Goal: Task Accomplishment & Management: Use online tool/utility

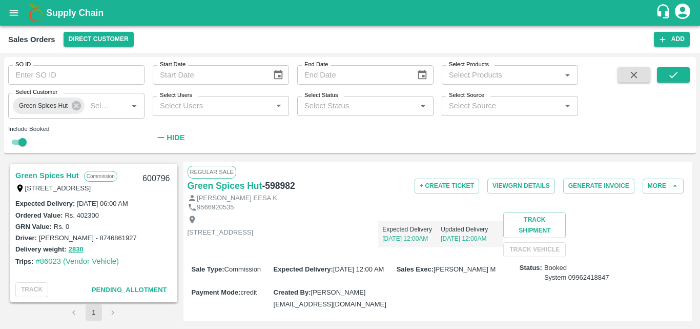
scroll to position [144, 0]
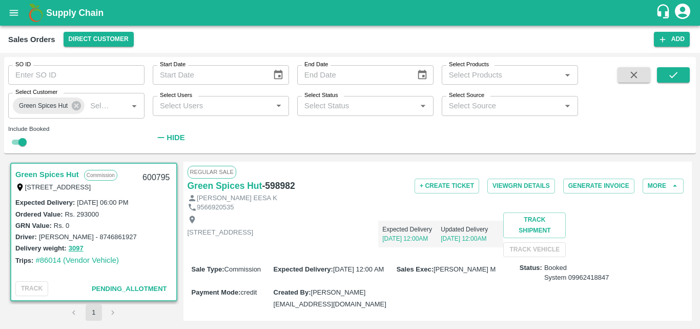
click at [140, 250] on div "Delivery weight: 3097" at bounding box center [93, 248] width 157 height 12
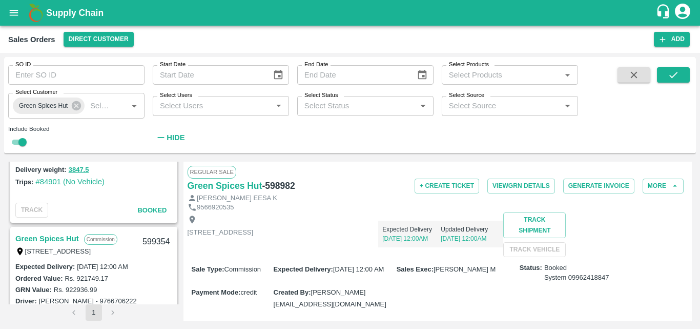
scroll to position [1360, 0]
click at [59, 238] on link "Green Spices Hut" at bounding box center [47, 239] width 64 height 13
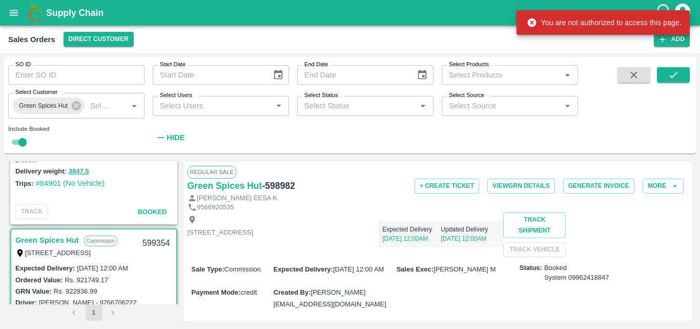
click at [430, 257] on div "[STREET_ADDRESS] Expected Delivery [DATE] 12:00AM Updated Delivery [DATE] 12:00…" at bounding box center [438, 234] width 501 height 45
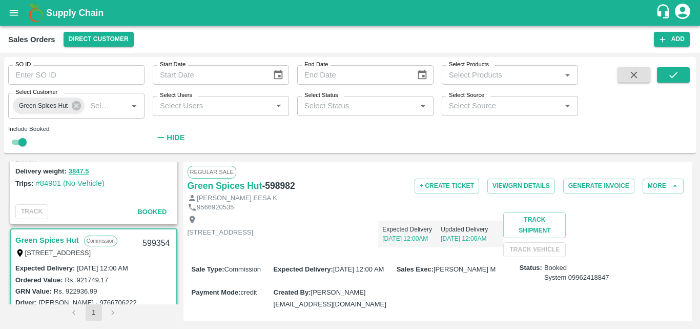
click at [55, 238] on link "Green Spices Hut" at bounding box center [47, 239] width 64 height 13
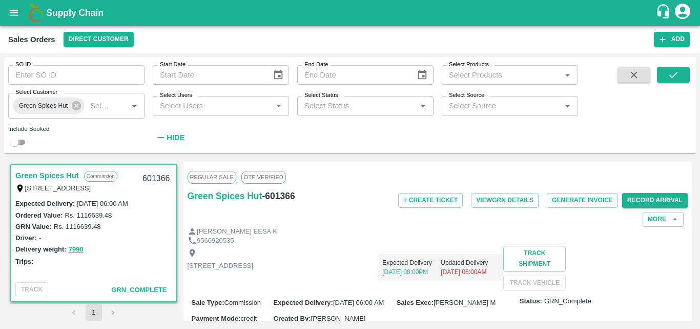
click at [21, 144] on input "checkbox" at bounding box center [14, 142] width 37 height 12
checkbox input "true"
click at [676, 77] on icon "submit" at bounding box center [673, 74] width 11 height 11
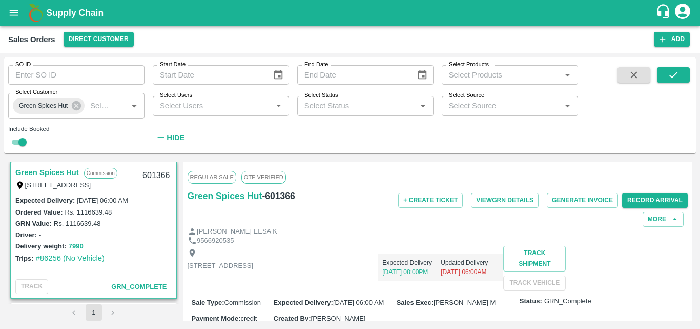
click at [149, 245] on div "Delivery weight: 7990" at bounding box center [93, 246] width 157 height 12
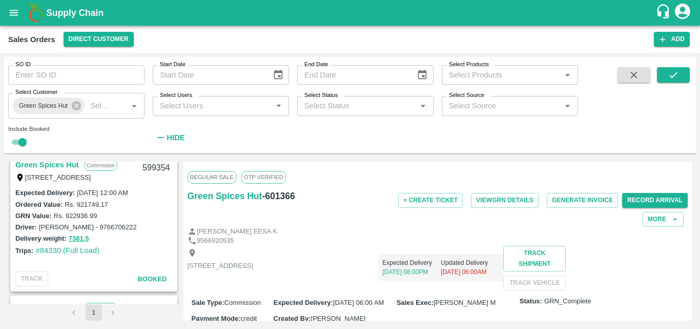
scroll to position [1544, 0]
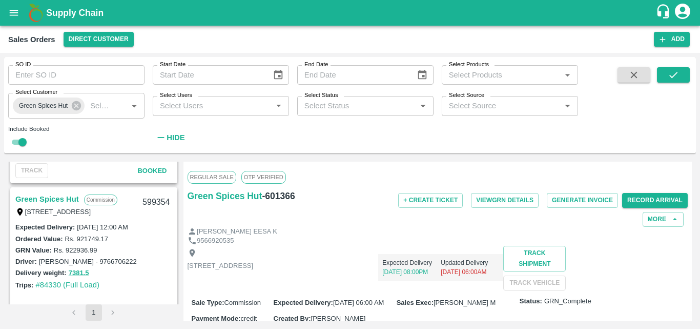
click at [36, 198] on link "Green Spices Hut" at bounding box center [47, 198] width 64 height 13
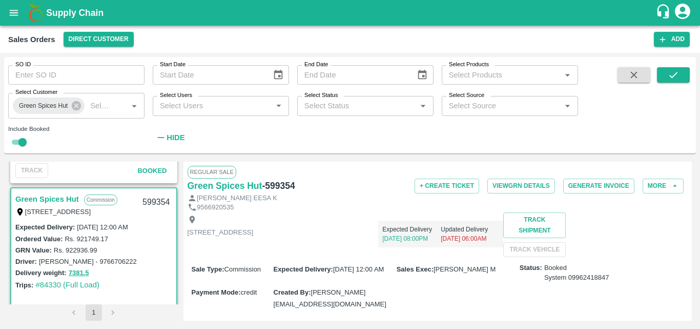
click at [254, 228] on p "[STREET_ADDRESS]" at bounding box center [221, 233] width 66 height 10
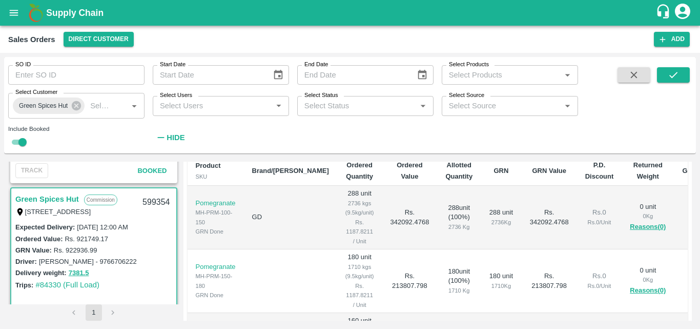
scroll to position [164, 0]
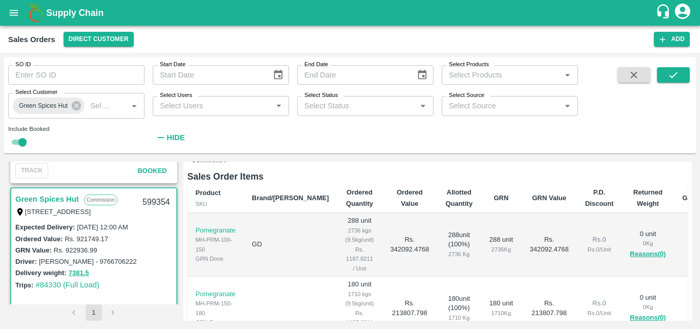
click at [127, 255] on div "Driver: HAFIJ KHAN - 9766706222" at bounding box center [93, 260] width 157 height 11
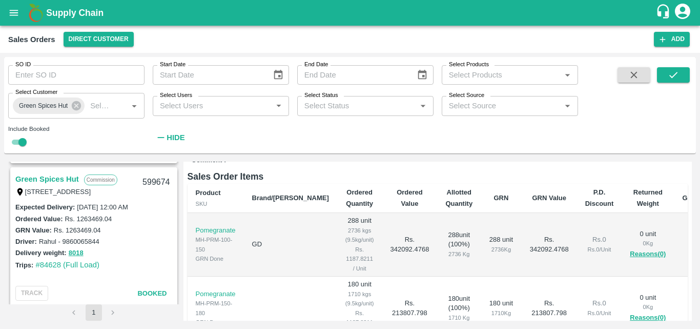
scroll to position [1277, 0]
click at [56, 181] on link "Green Spices Hut" at bounding box center [47, 180] width 64 height 13
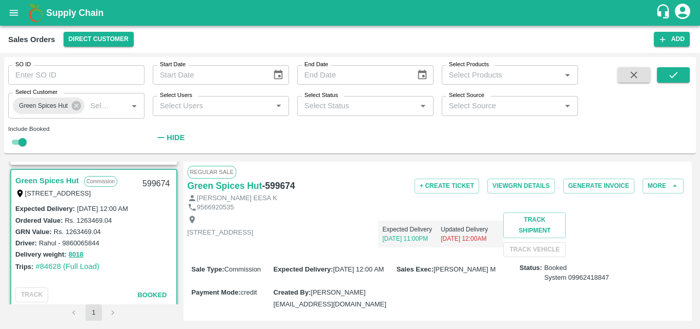
click at [392, 257] on div "Shop no 74, MADURAI MATTUTHAVANI FRUIT MARKET, Madurai, Madurai, Tamil Nadu, 62…" at bounding box center [438, 234] width 501 height 45
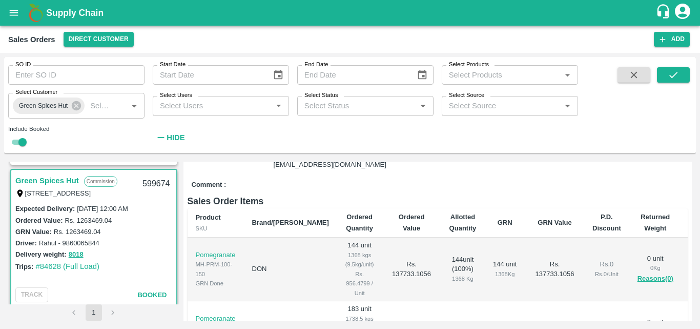
scroll to position [226, 0]
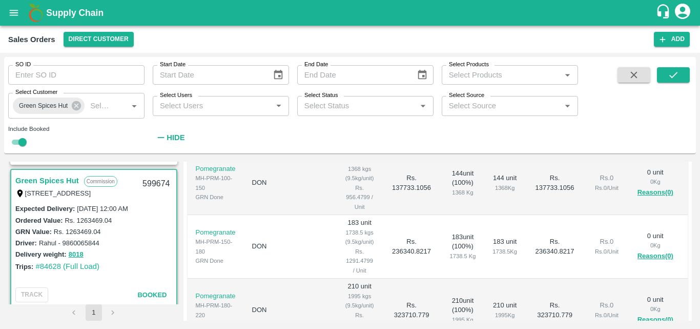
click at [441, 200] on td "144 unit ( 100 %) 1368 Kg" at bounding box center [463, 183] width 44 height 64
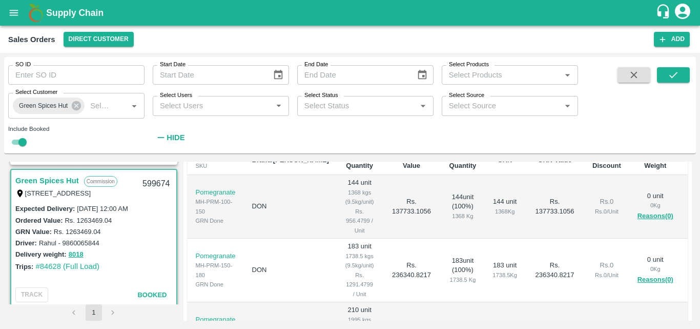
scroll to position [185, 0]
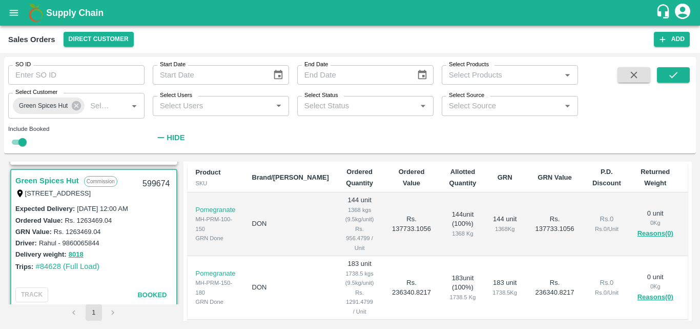
click at [391, 239] on td "Rs. 137733.1056" at bounding box center [411, 224] width 59 height 64
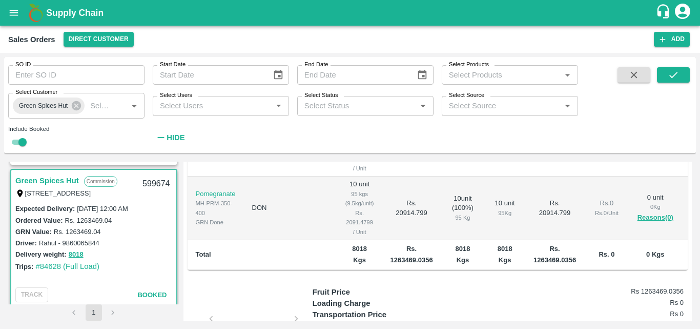
scroll to position [379, 0]
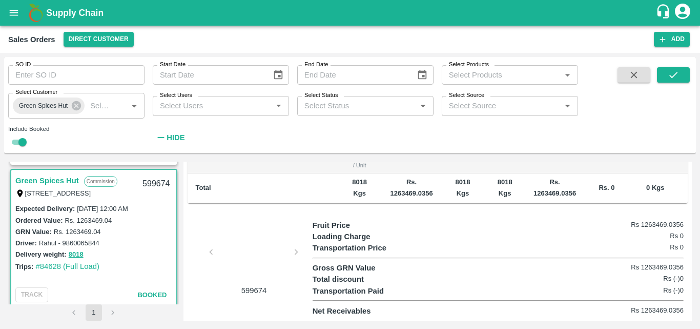
click at [407, 243] on div "Transportation Price Rs 0" at bounding box center [498, 247] width 371 height 11
click at [264, 252] on div at bounding box center [254, 255] width 77 height 54
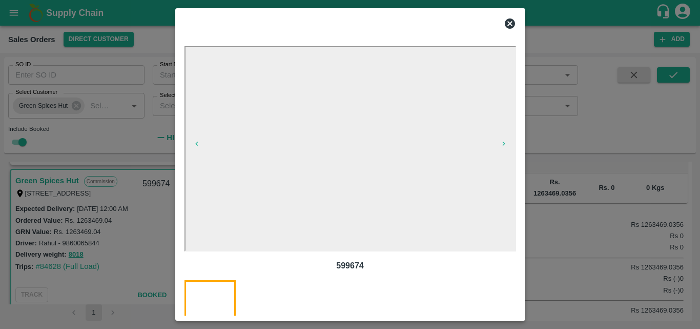
click at [510, 25] on icon at bounding box center [510, 23] width 10 height 10
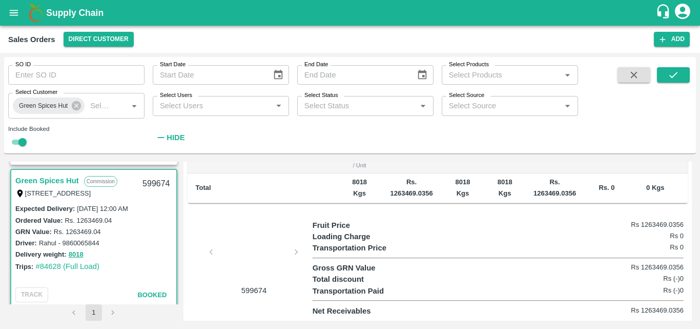
click at [435, 238] on div "Loading Charge Rs 0" at bounding box center [498, 236] width 371 height 11
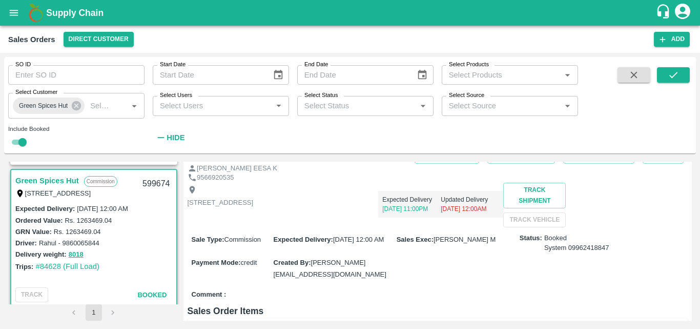
scroll to position [0, 0]
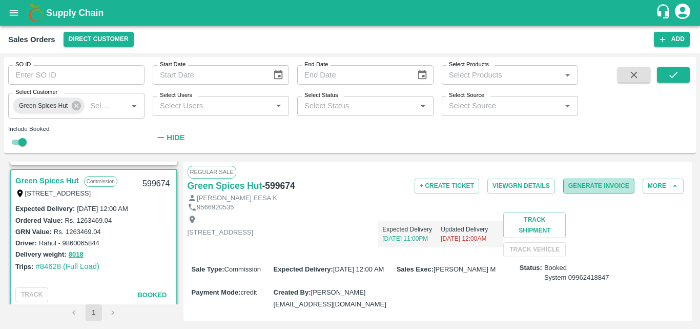
click at [575, 184] on button "Generate Invoice" at bounding box center [598, 185] width 71 height 15
click at [534, 257] on div "Shop no 74, MADURAI MATTUTHAVANI FRUIT MARKET, Madurai, Madurai, Tamil Nadu, 62…" at bounding box center [438, 234] width 501 height 45
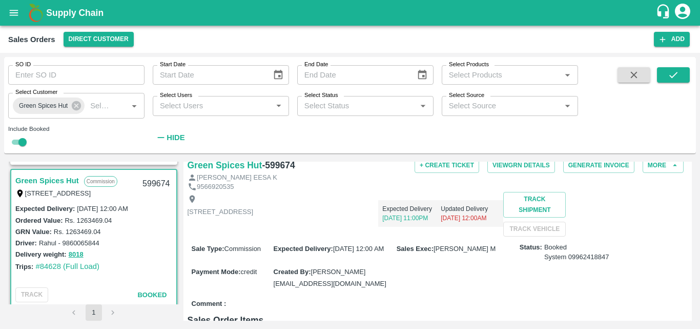
click at [394, 227] on div "Shop no 74, MADURAI MATTUTHAVANI FRUIT MARKET, Madurai, Madurai, Tamil Nadu, 62…" at bounding box center [438, 214] width 501 height 45
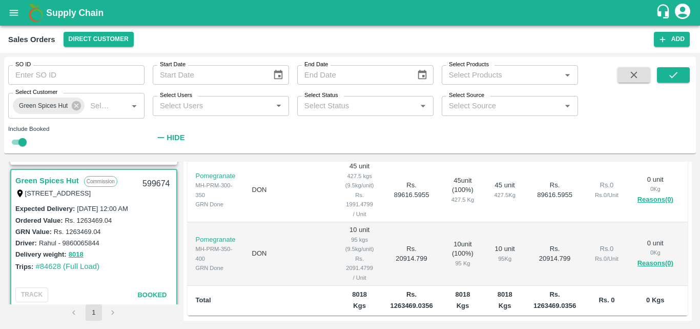
scroll to position [267, 0]
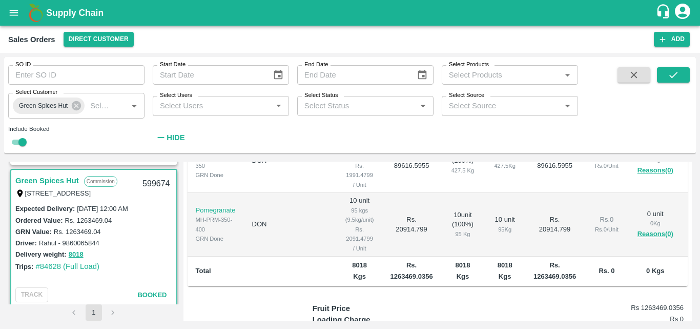
click at [382, 227] on td "Rs. 20914.799" at bounding box center [411, 225] width 59 height 64
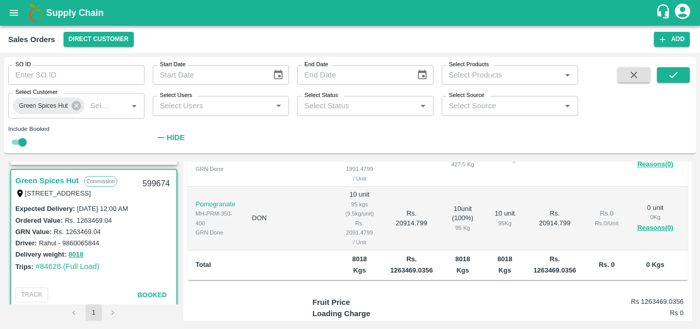
scroll to position [273, 0]
click at [382, 250] on td "Rs. 20914.799" at bounding box center [411, 218] width 59 height 64
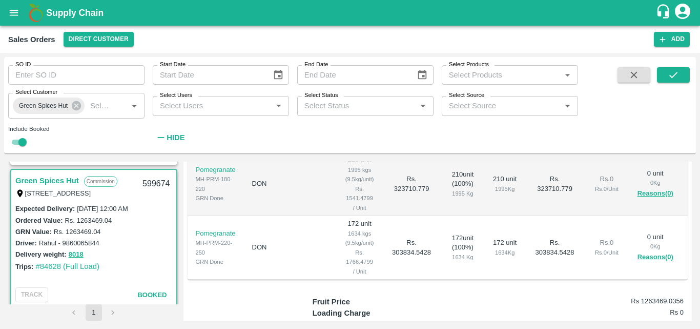
scroll to position [77, 0]
click at [134, 274] on div "Expected Delivery : 21 Jul 2025, 12:00 AM Ordered Value: Rs. 1263469.04 GRN Val…" at bounding box center [93, 242] width 165 height 80
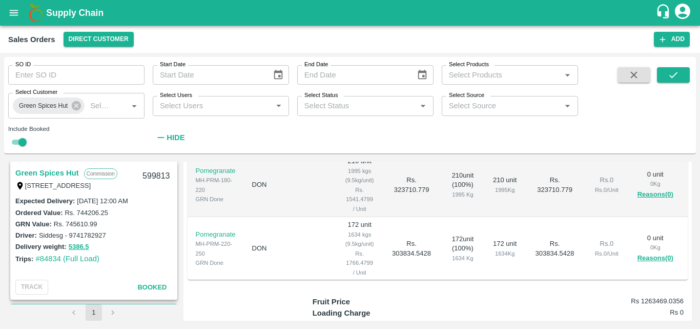
scroll to position [1142, 0]
click at [55, 175] on link "Green Spices Hut" at bounding box center [47, 173] width 64 height 13
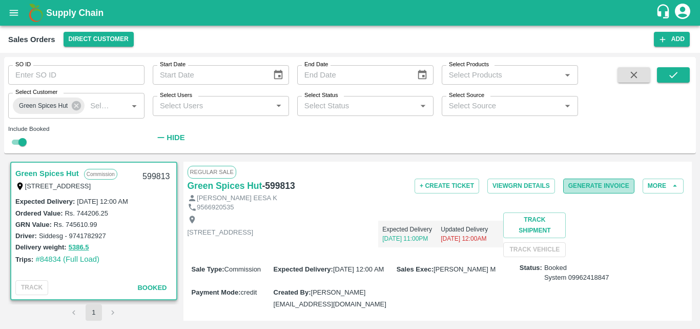
click at [593, 187] on button "Generate Invoice" at bounding box center [598, 185] width 71 height 15
